Goal: Task Accomplishment & Management: Complete application form

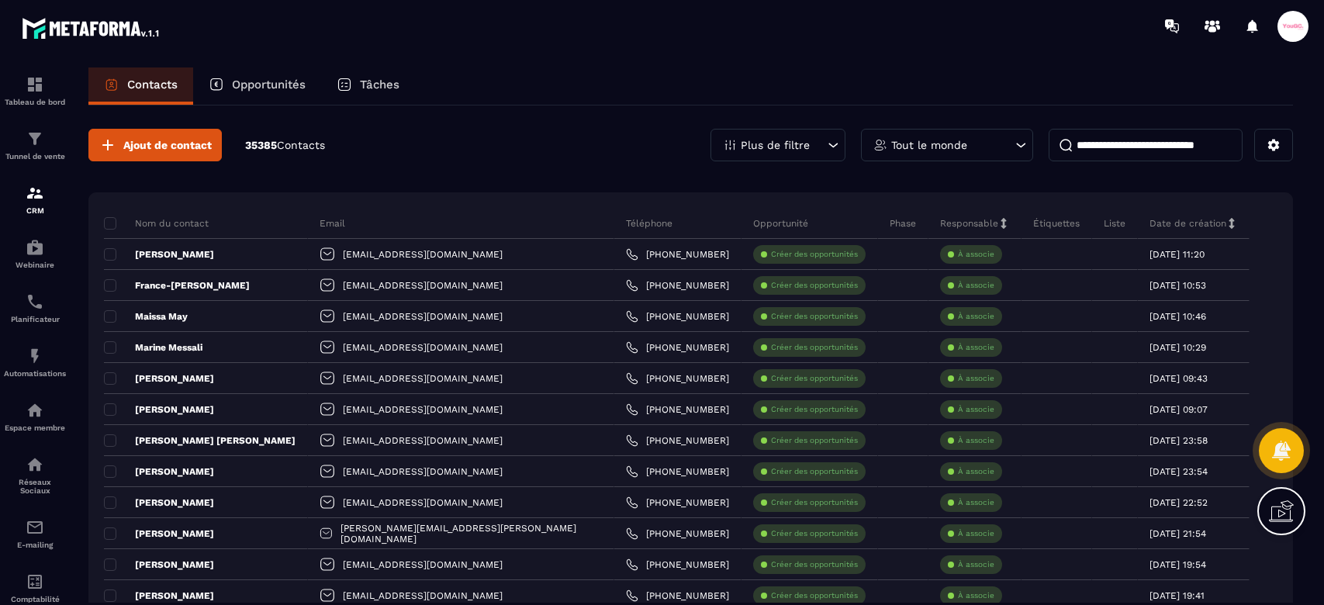
click at [1292, 34] on span at bounding box center [1292, 26] width 31 height 31
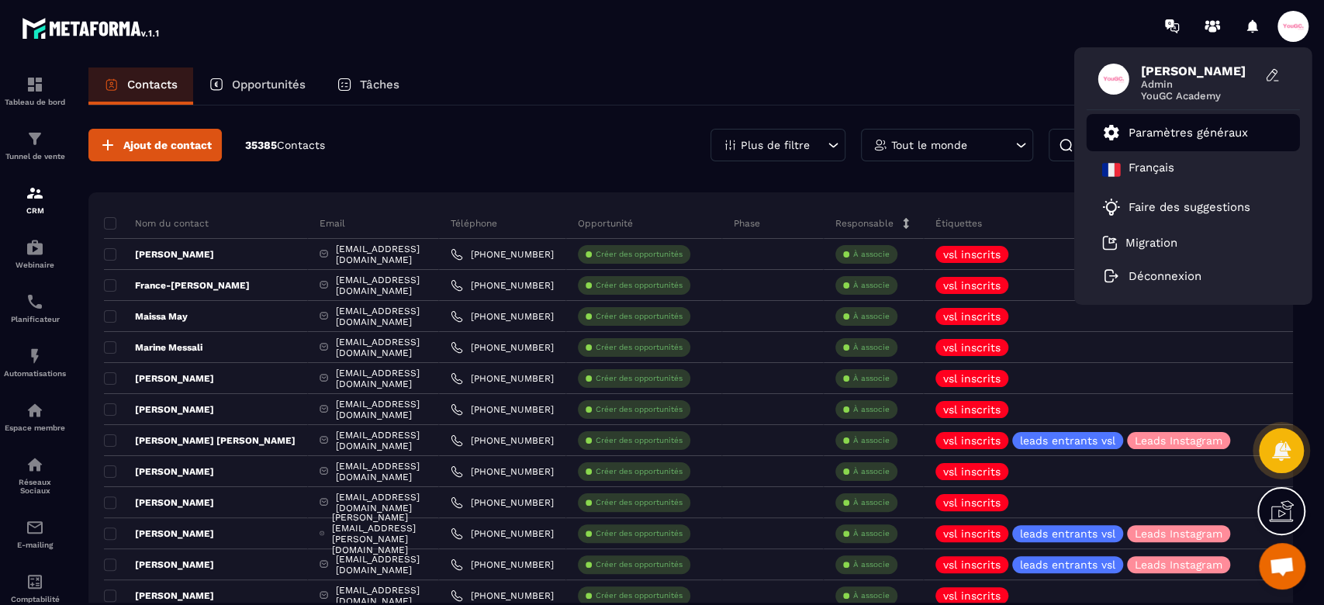
click at [1171, 134] on p "Paramètres généraux" at bounding box center [1187, 133] width 119 height 14
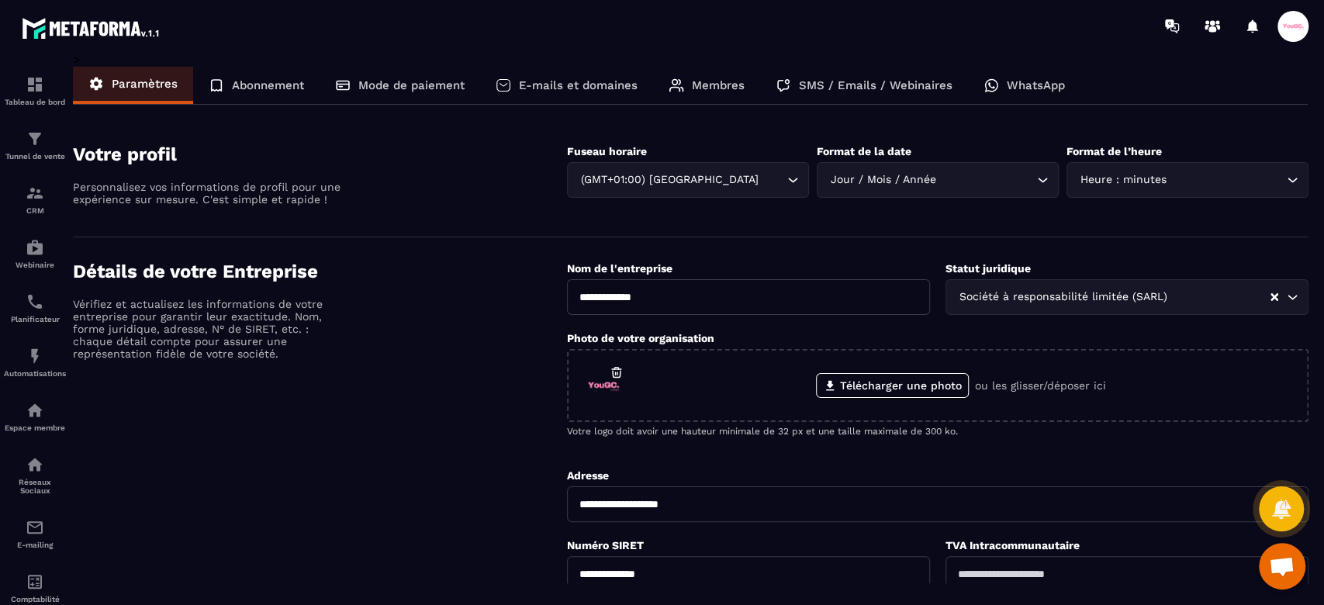
click at [737, 77] on div "Membres" at bounding box center [706, 85] width 107 height 37
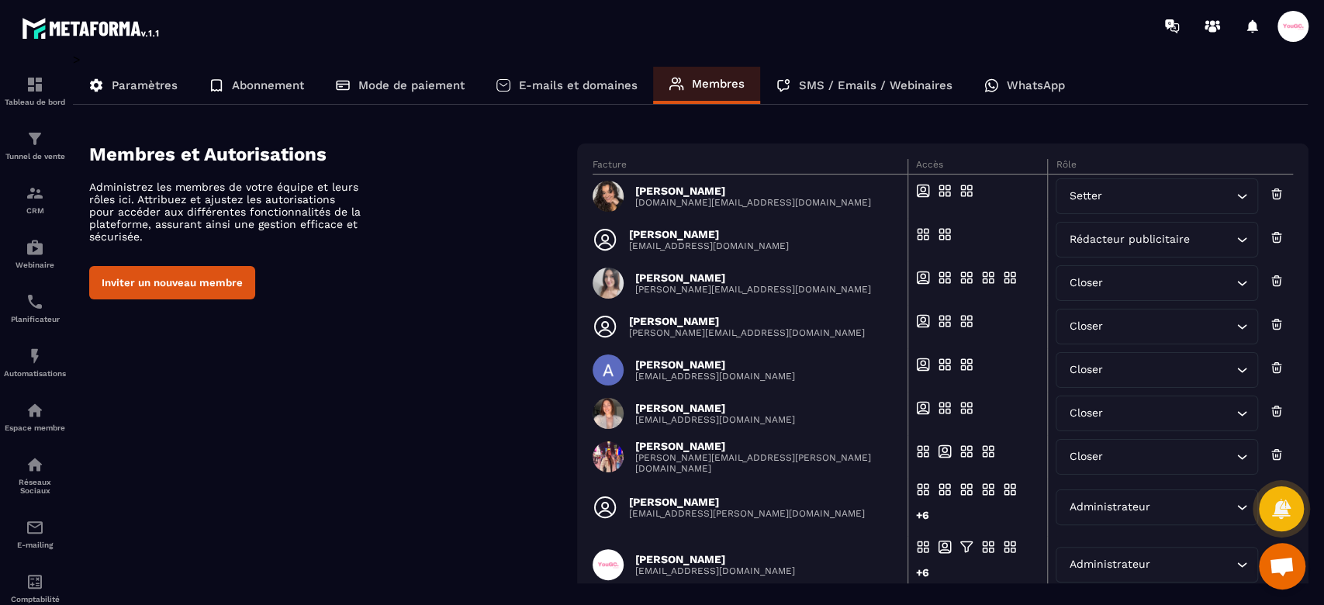
click at [200, 283] on button "Inviter un nouveau membre" at bounding box center [172, 282] width 166 height 33
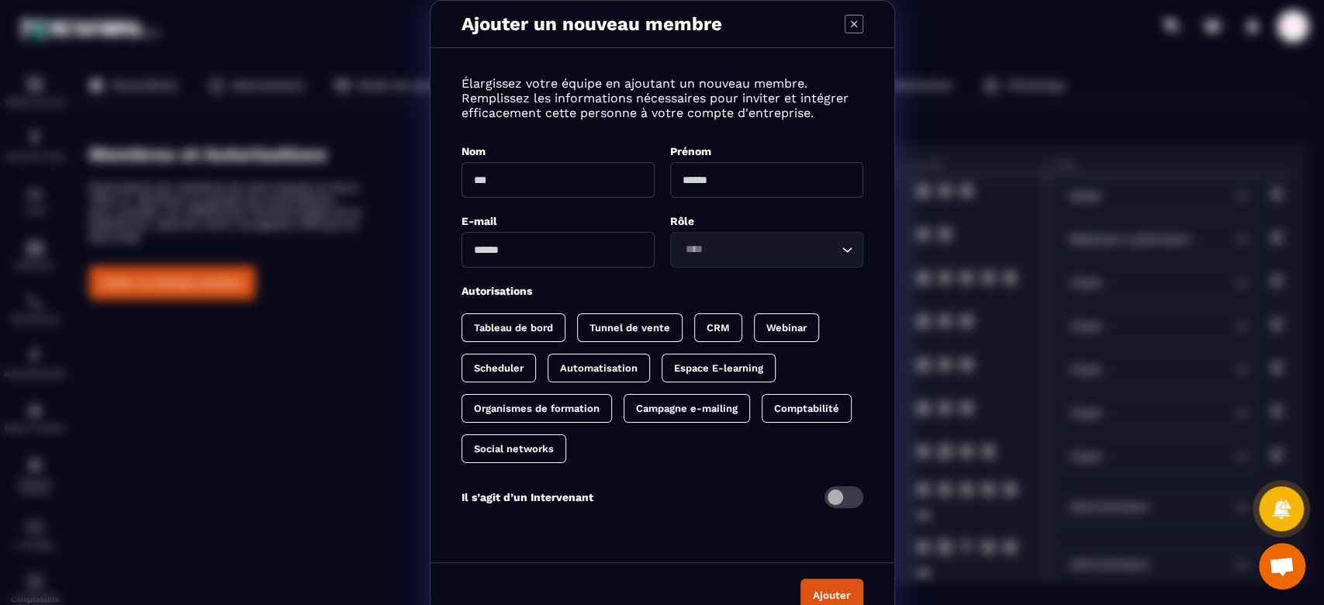
drag, startPoint x: 508, startPoint y: 174, endPoint x: 779, endPoint y: 198, distance: 271.6
click at [508, 174] on input "Modal window" at bounding box center [557, 180] width 193 height 36
type input "********"
click at [719, 184] on input "Modal window" at bounding box center [766, 180] width 193 height 36
type input "******"
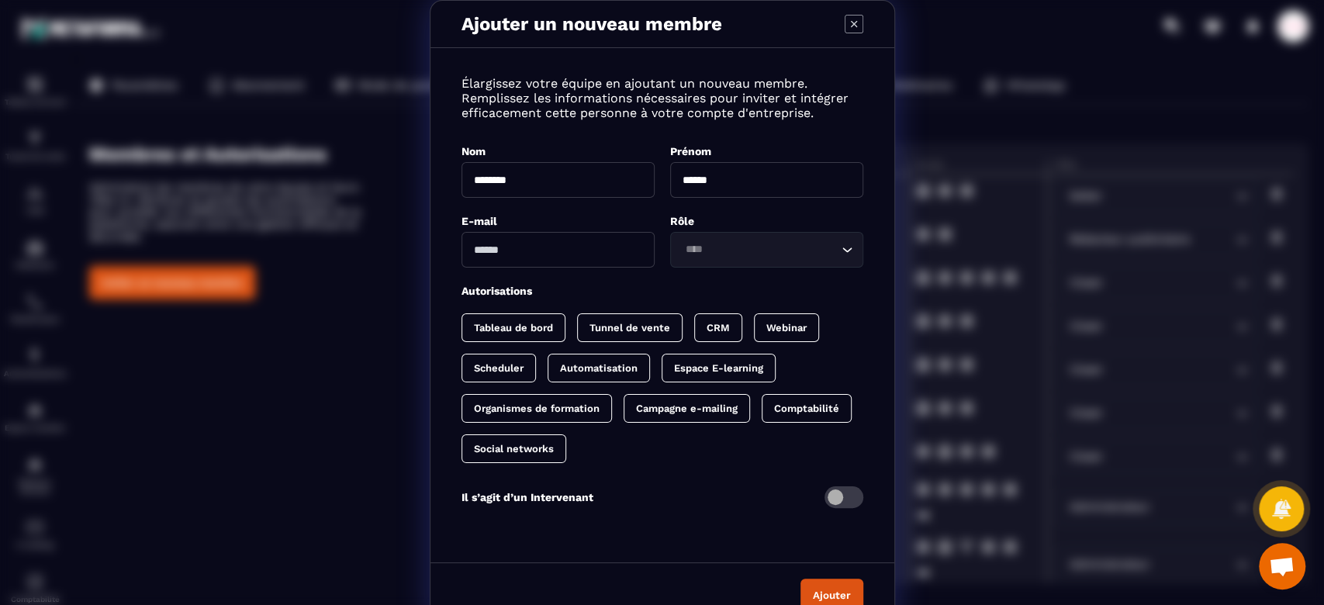
click at [544, 251] on input "Modal window" at bounding box center [557, 250] width 193 height 36
type input "**********"
click at [819, 242] on input "Search for option" at bounding box center [758, 249] width 157 height 17
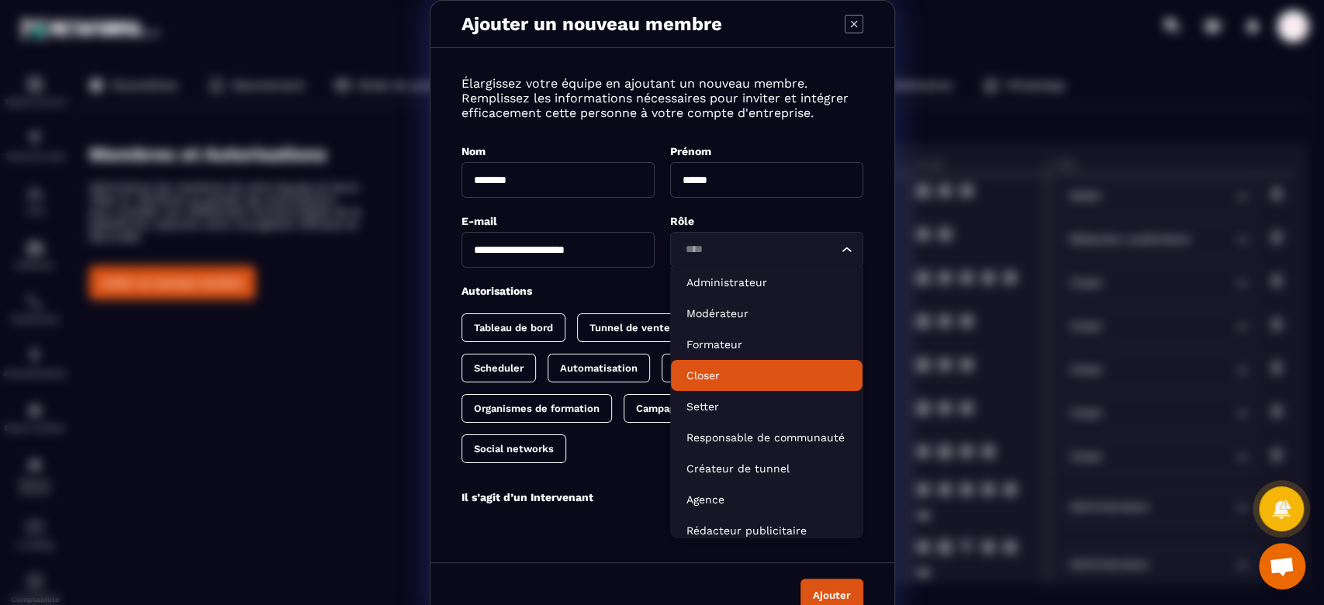
click at [751, 375] on p "Closer" at bounding box center [766, 376] width 161 height 16
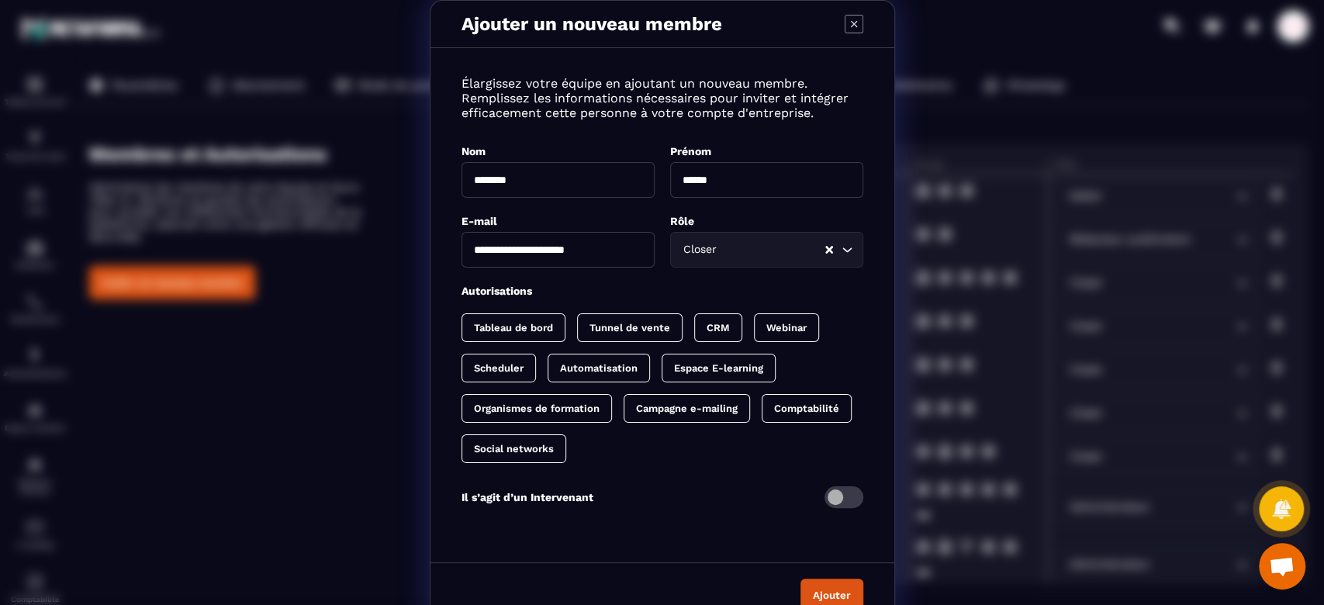
click at [577, 332] on div "Tableau de bord" at bounding box center [629, 327] width 105 height 29
click at [722, 323] on p "CRM" at bounding box center [733, 328] width 23 height 12
click at [489, 362] on p "Scheduler" at bounding box center [499, 368] width 50 height 12
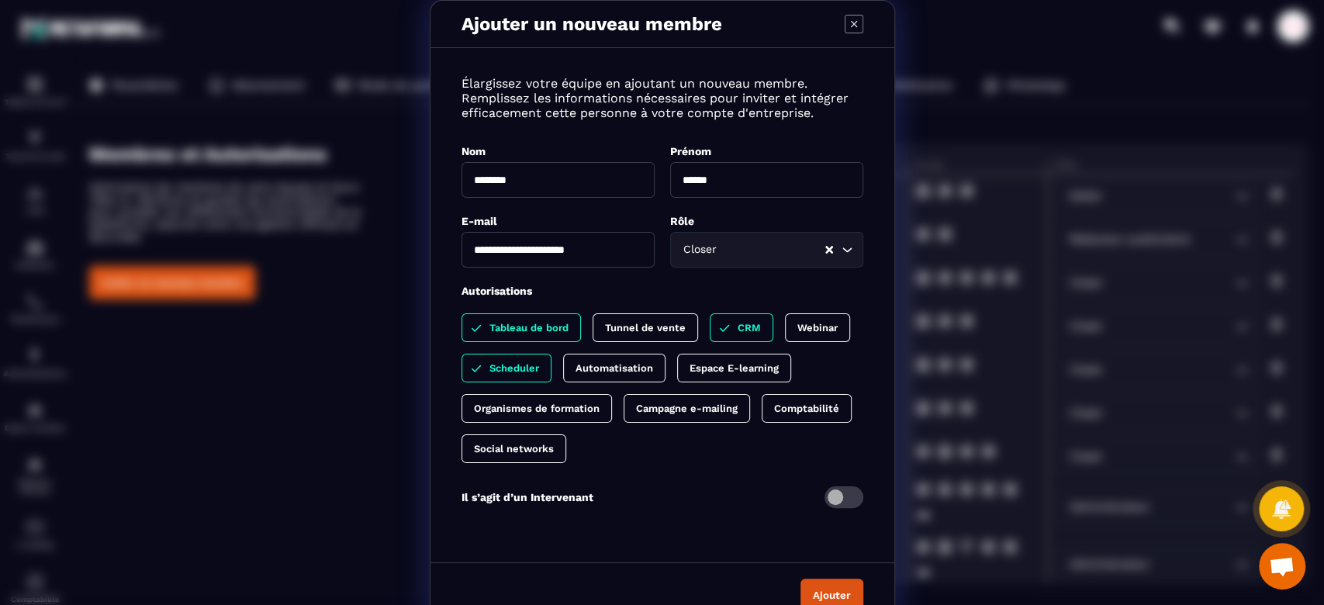
click at [558, 330] on p "Tableau de bord" at bounding box center [528, 328] width 79 height 12
click at [834, 585] on button "Ajouter" at bounding box center [831, 595] width 63 height 33
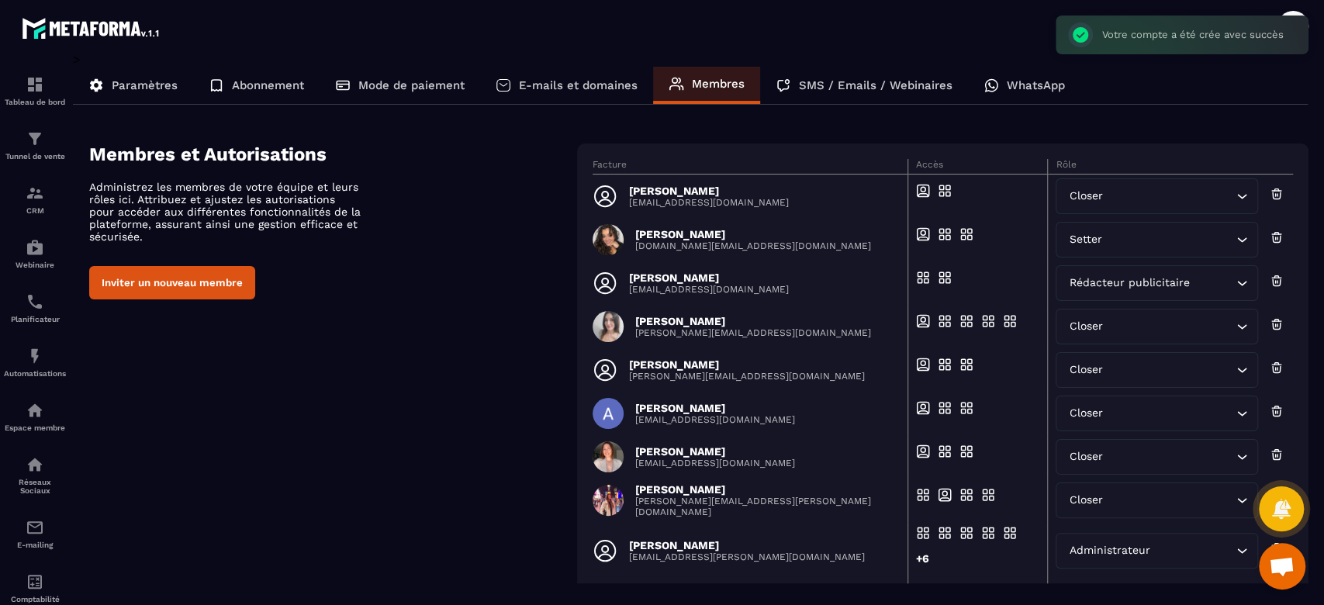
click at [223, 278] on button "Inviter un nouveau membre" at bounding box center [172, 282] width 166 height 33
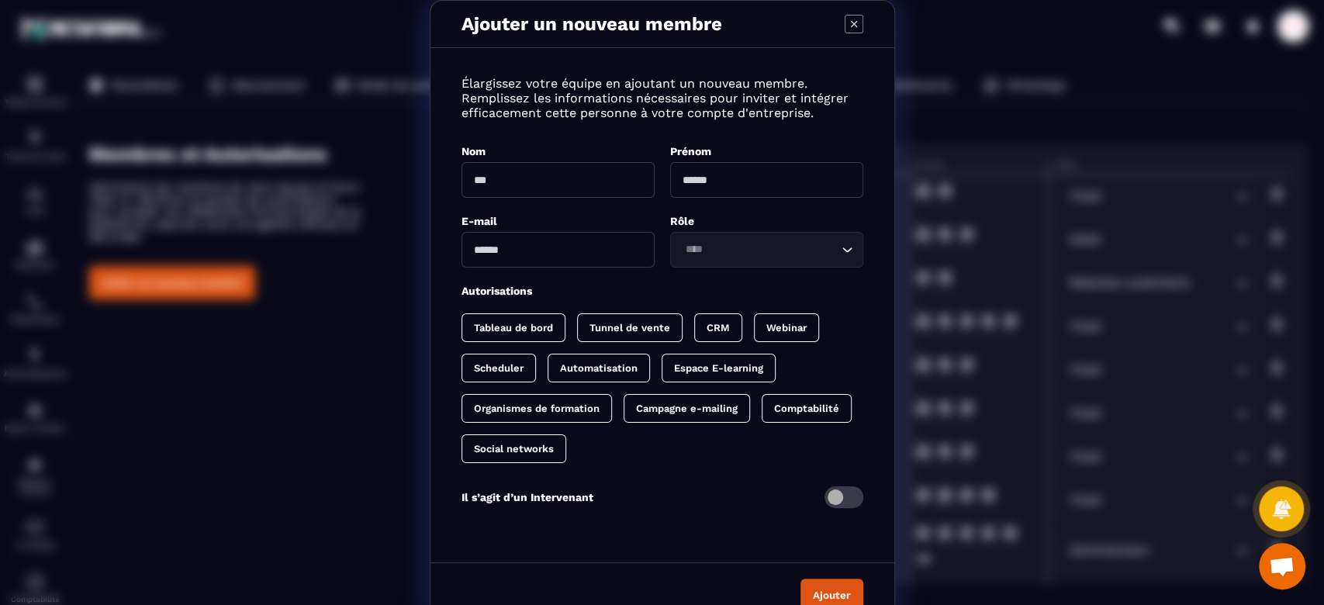
drag, startPoint x: 575, startPoint y: 185, endPoint x: 610, endPoint y: 176, distance: 36.1
click at [575, 185] on input "Modal window" at bounding box center [557, 180] width 193 height 36
click at [707, 330] on p "CRM" at bounding box center [717, 328] width 23 height 12
click at [479, 366] on p "Scheduler" at bounding box center [499, 368] width 50 height 12
drag, startPoint x: 753, startPoint y: 178, endPoint x: 778, endPoint y: 178, distance: 24.8
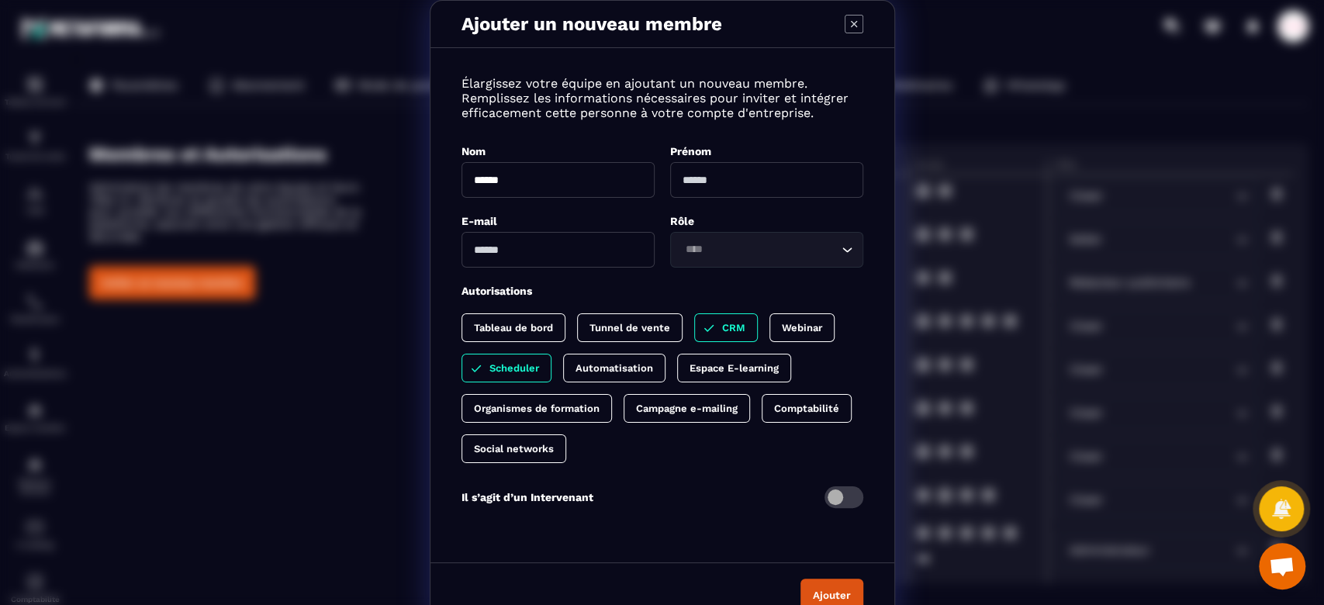
click at [753, 178] on input "Modal window" at bounding box center [766, 180] width 193 height 36
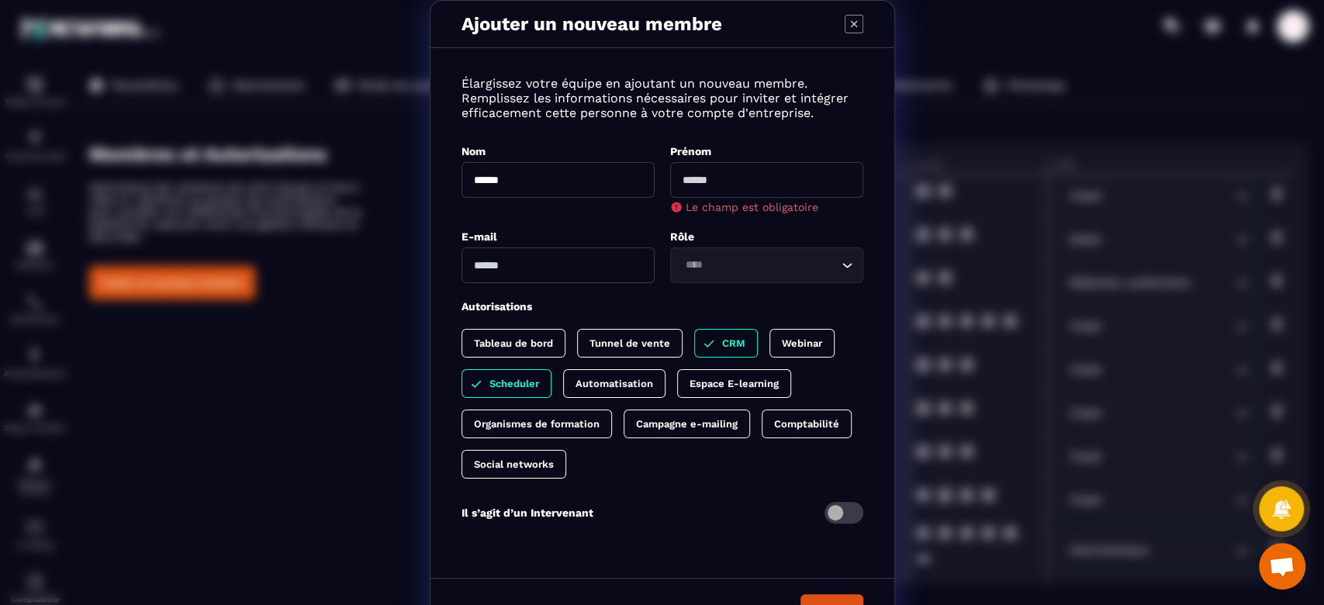
drag, startPoint x: 524, startPoint y: 174, endPoint x: 384, endPoint y: 180, distance: 140.5
click at [384, 180] on div "Ajouter un nouveau membre Élargissez votre équipe en ajoutant un nouveau membre…" at bounding box center [662, 322] width 1324 height 644
type input "****"
click at [707, 177] on input "Modal window" at bounding box center [766, 180] width 193 height 36
type input "******"
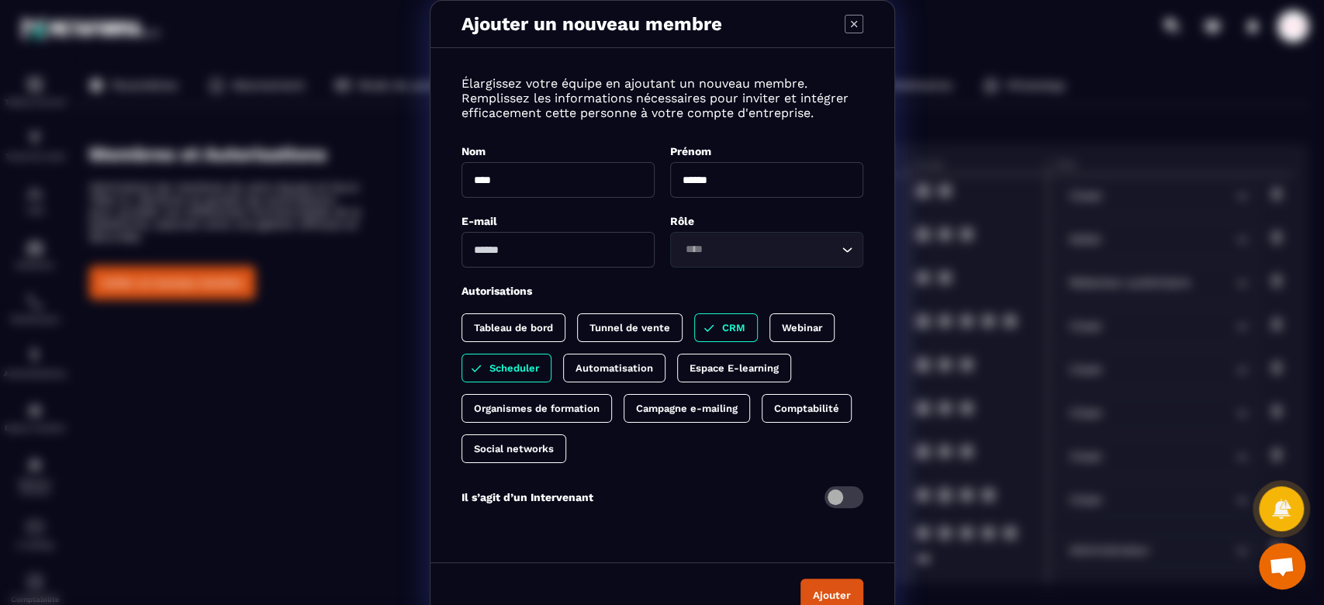
click at [557, 263] on input "Modal window" at bounding box center [557, 250] width 193 height 36
type input "**********"
click at [693, 251] on input "Search for option" at bounding box center [758, 249] width 157 height 17
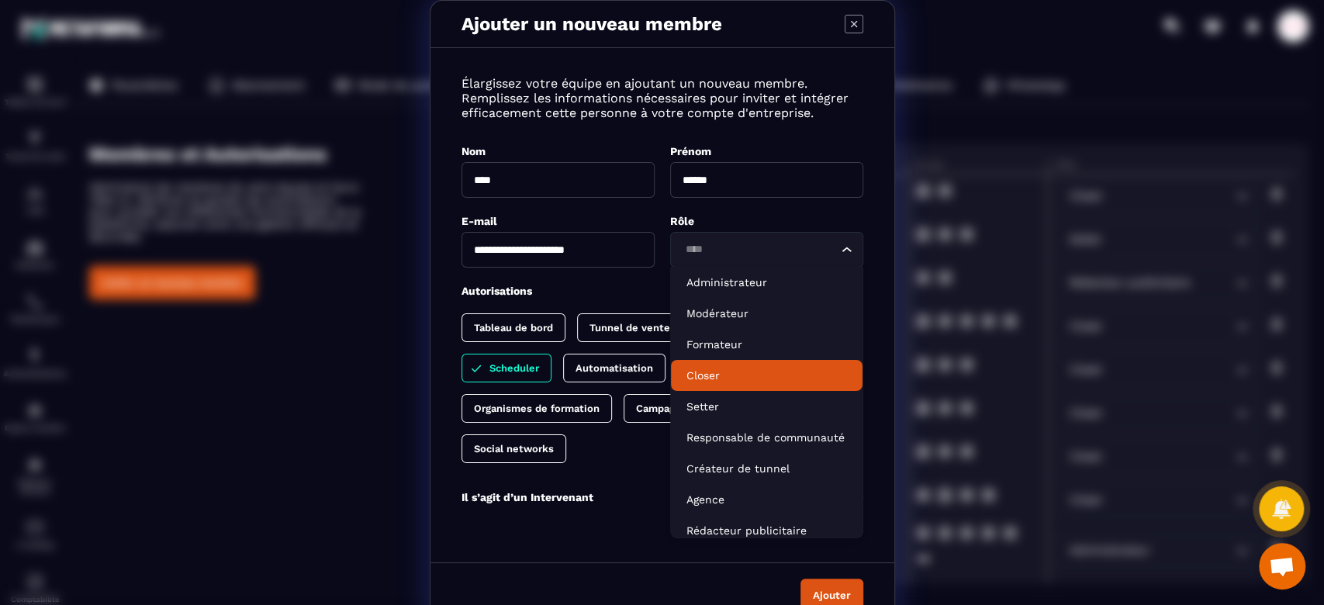
click at [720, 379] on p "Closer" at bounding box center [766, 376] width 161 height 16
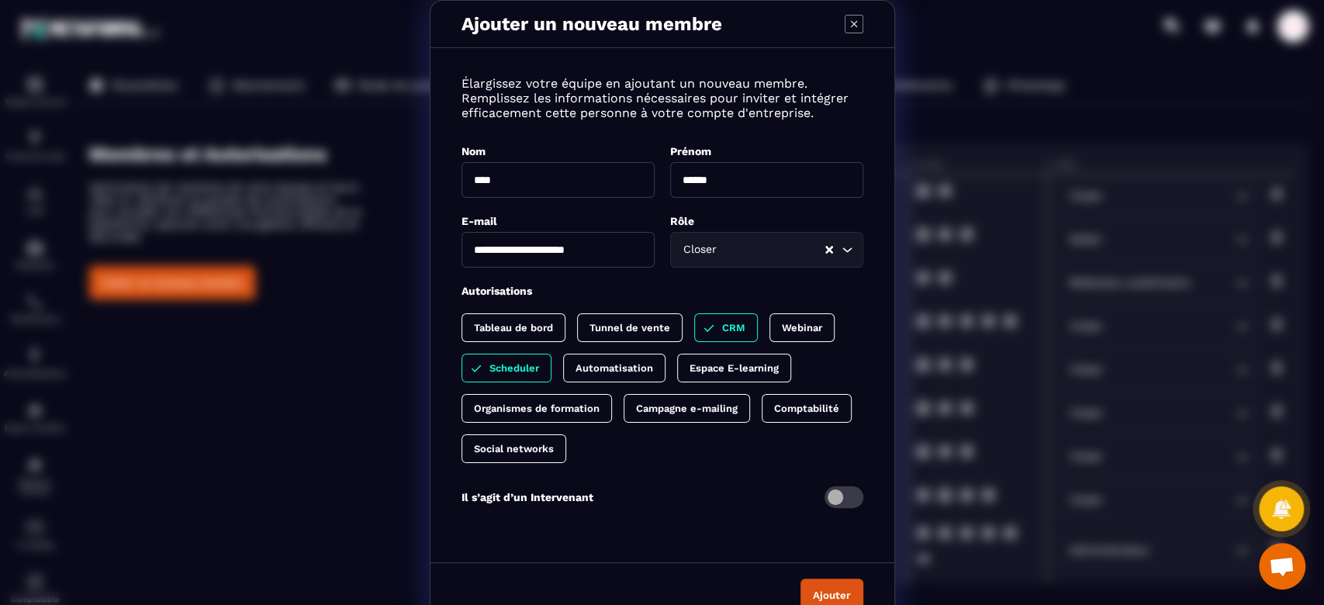
click at [814, 592] on button "Ajouter" at bounding box center [831, 595] width 63 height 33
